Goal: Transaction & Acquisition: Purchase product/service

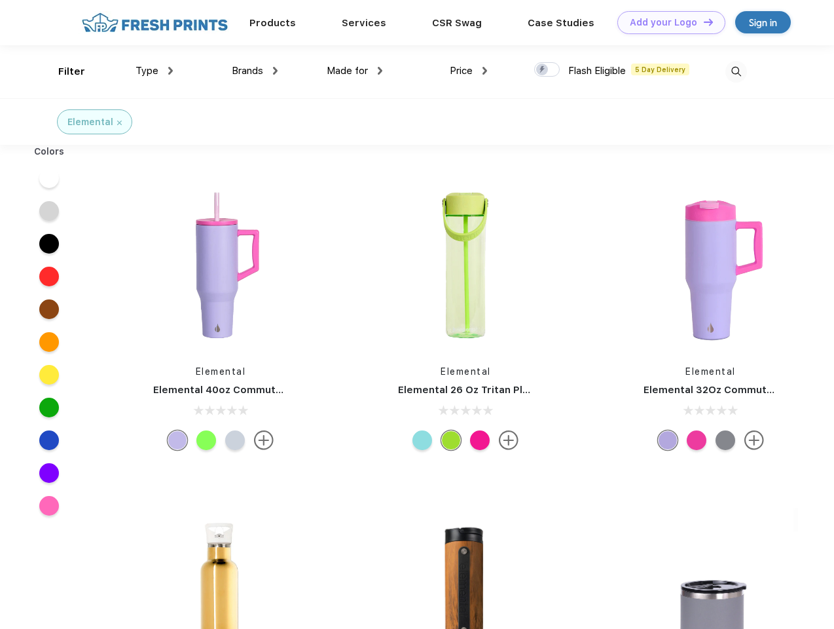
click at [667, 22] on link "Add your Logo Design Tool" at bounding box center [671, 22] width 108 height 23
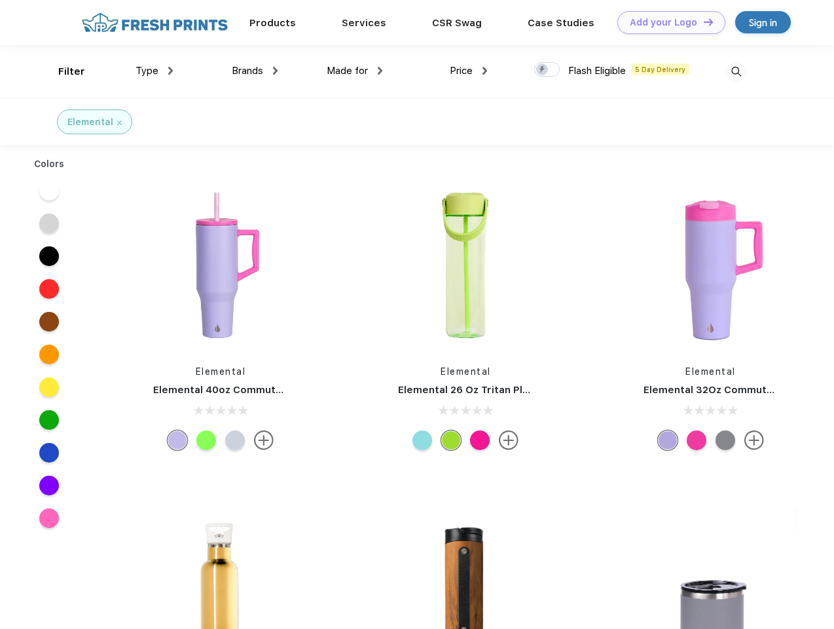
click at [0, 0] on div "Design Tool" at bounding box center [0, 0] width 0 height 0
click at [703, 22] on link "Add your Logo Design Tool" at bounding box center [671, 22] width 108 height 23
click at [63, 71] on div "Filter" at bounding box center [71, 71] width 27 height 15
click at [155, 71] on span "Type" at bounding box center [147, 71] width 23 height 12
click at [255, 71] on span "Brands" at bounding box center [247, 71] width 31 height 12
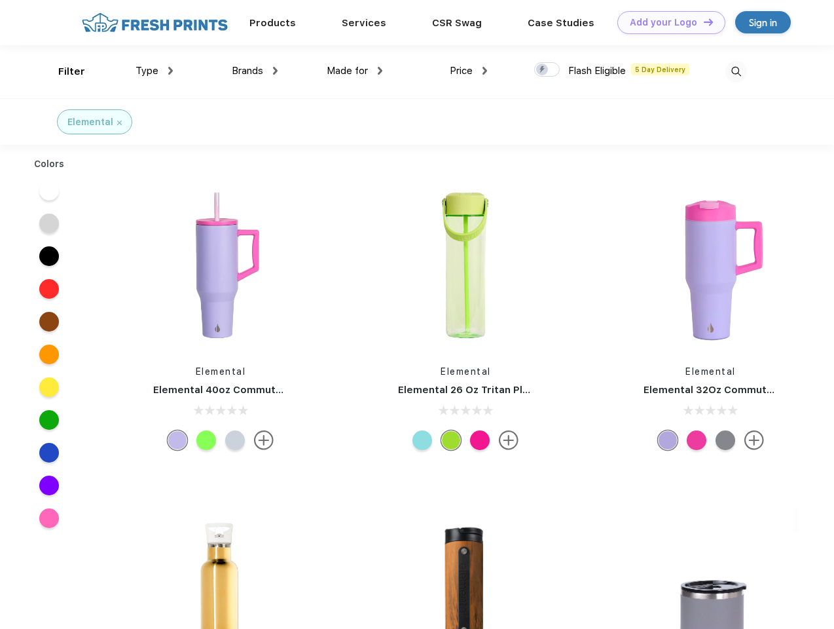
click at [355, 71] on span "Made for" at bounding box center [347, 71] width 41 height 12
click at [469, 71] on span "Price" at bounding box center [461, 71] width 23 height 12
click at [547, 70] on div at bounding box center [547, 69] width 26 height 14
click at [543, 70] on input "checkbox" at bounding box center [538, 66] width 9 height 9
click at [736, 71] on img at bounding box center [737, 72] width 22 height 22
